Goal: Task Accomplishment & Management: Use online tool/utility

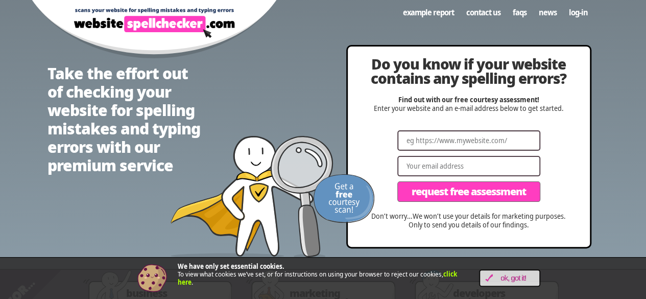
click at [441, 135] on input "Website" at bounding box center [468, 140] width 143 height 20
paste input "[DOMAIN_NAME]"
type input "[DOMAIN_NAME]"
click at [448, 169] on input "Email" at bounding box center [468, 166] width 143 height 20
type input "[EMAIL_ADDRESS][DOMAIN_NAME]"
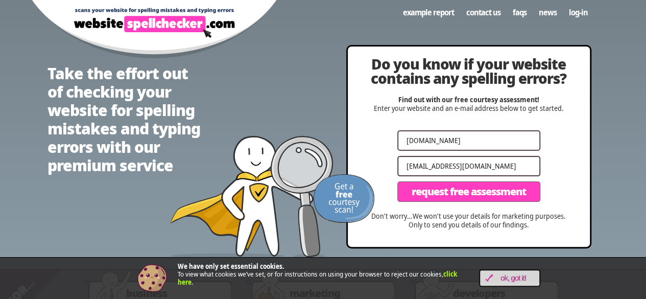
click at [397, 181] on button "Request Free Assessment" at bounding box center [468, 191] width 143 height 20
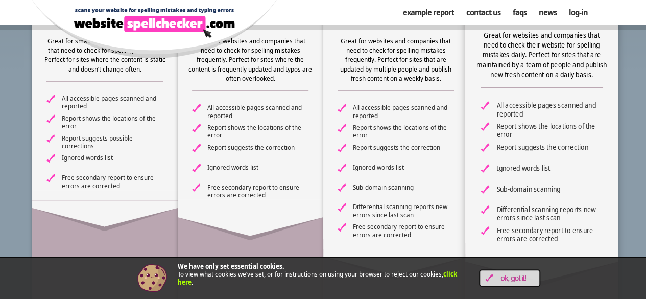
scroll to position [306, 0]
